Goal: Task Accomplishment & Management: Complete application form

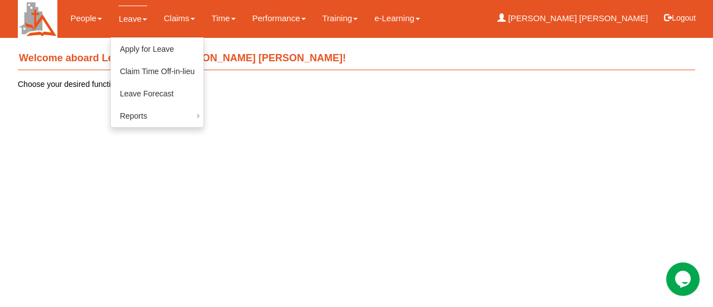
click at [138, 17] on link "Leave" at bounding box center [133, 19] width 28 height 26
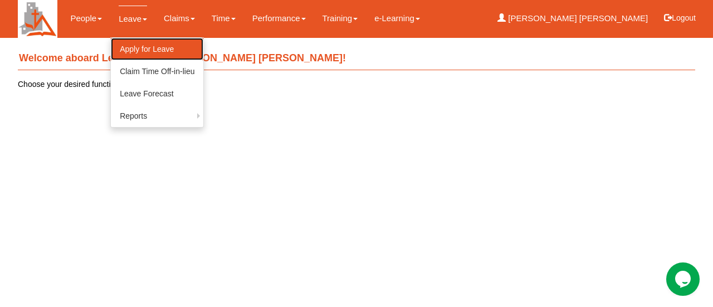
click at [136, 47] on link "Apply for Leave" at bounding box center [157, 49] width 92 height 22
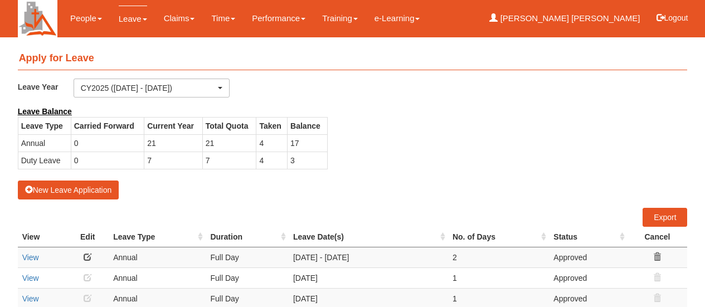
select select "50"
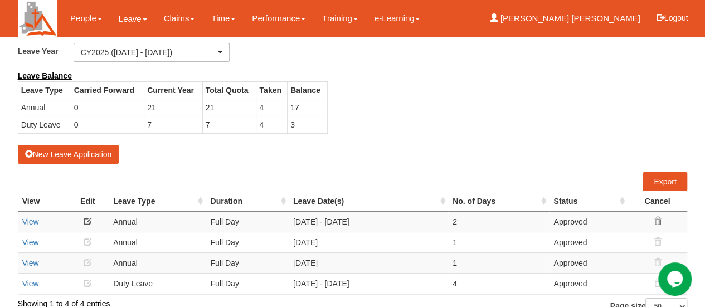
scroll to position [51, 0]
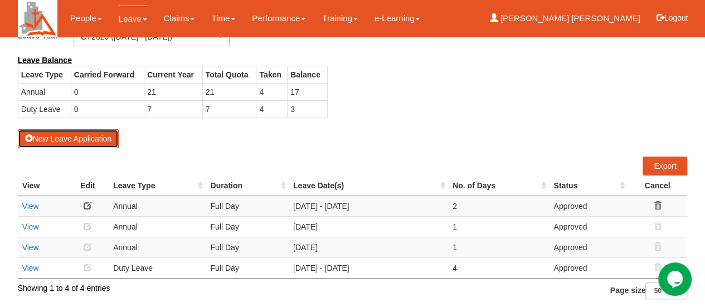
click at [70, 136] on button "New Leave Application" at bounding box center [68, 138] width 101 height 19
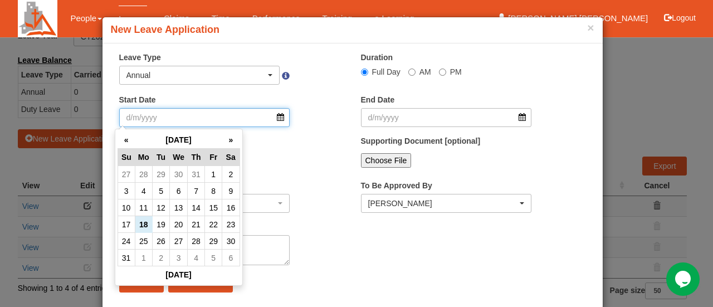
click at [164, 119] on input "Start Date" at bounding box center [204, 117] width 171 height 19
click at [231, 138] on th "»" at bounding box center [230, 139] width 17 height 17
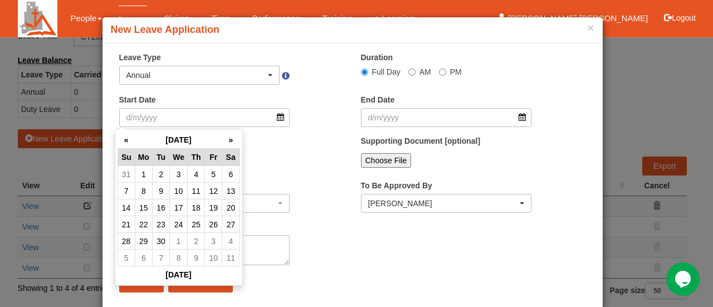
click at [231, 139] on th "»" at bounding box center [230, 139] width 17 height 17
click at [146, 209] on td "13" at bounding box center [143, 207] width 17 height 17
type input "[DATE]"
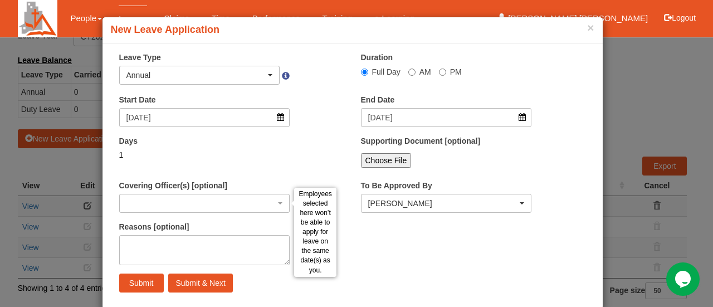
select select
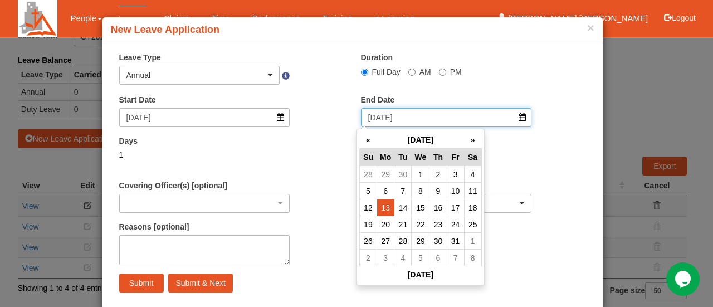
click at [517, 120] on input "[DATE]" at bounding box center [446, 117] width 171 height 19
click at [369, 222] on td "19" at bounding box center [367, 224] width 17 height 17
type input "[DATE]"
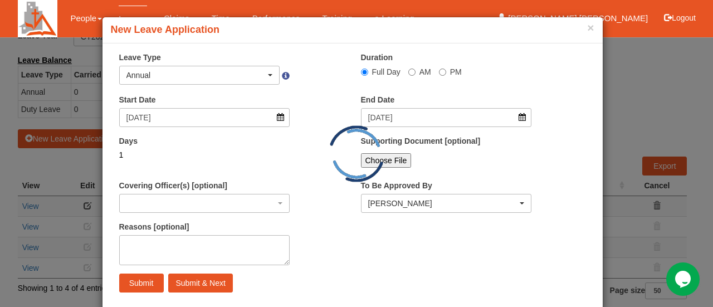
select select
click at [119, 155] on div "3.5" at bounding box center [204, 154] width 171 height 11
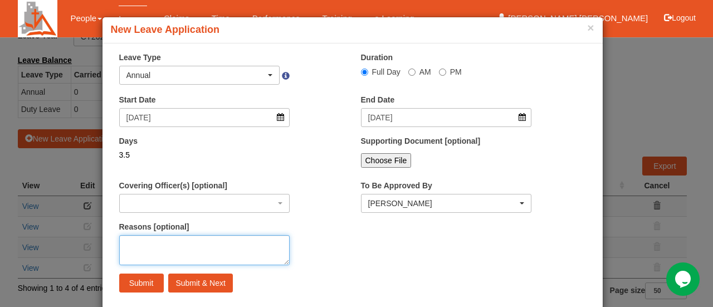
click at [126, 242] on textarea "Reasons [optional]" at bounding box center [204, 250] width 171 height 30
type textarea "o"
type textarea "Holiday"
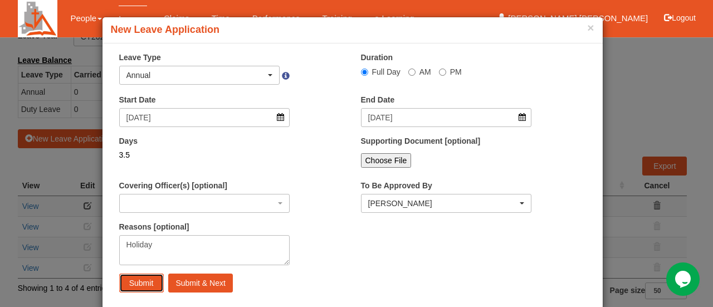
click at [139, 280] on input "Submit" at bounding box center [141, 282] width 45 height 19
select select
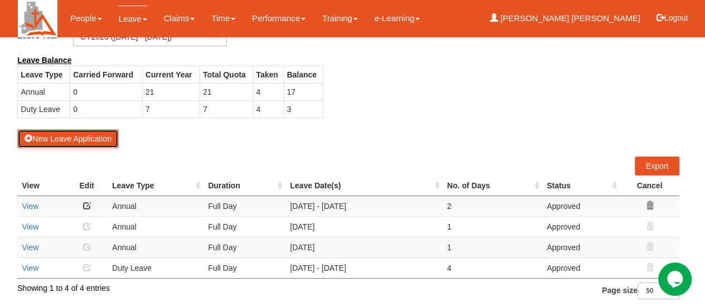
select select "50"
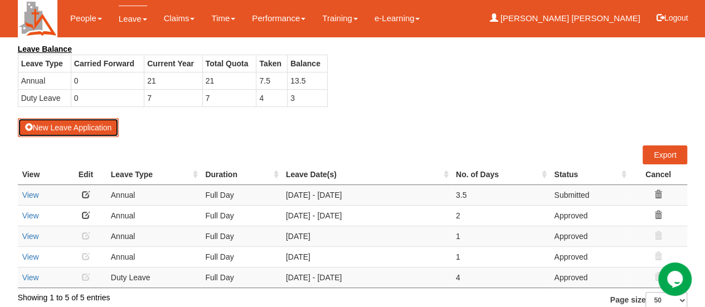
scroll to position [72, 0]
